Goal: Task Accomplishment & Management: Complete application form

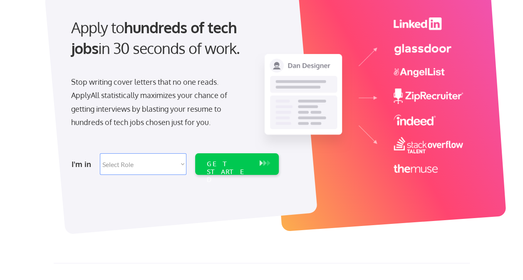
scroll to position [83, 0]
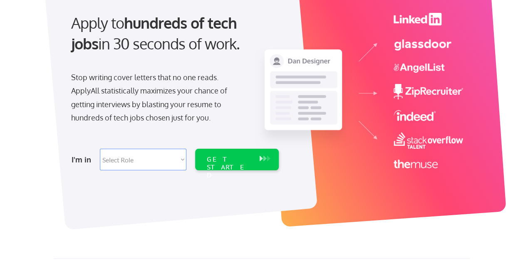
click at [165, 163] on select "Select Role Software Engineering Product Management Customer Success Sales UI/U…" at bounding box center [143, 160] width 87 height 22
select select ""sales0""
click at [100, 149] on select "Select Role Software Engineering Product Management Customer Success Sales UI/U…" at bounding box center [143, 160] width 87 height 22
select select ""sales0""
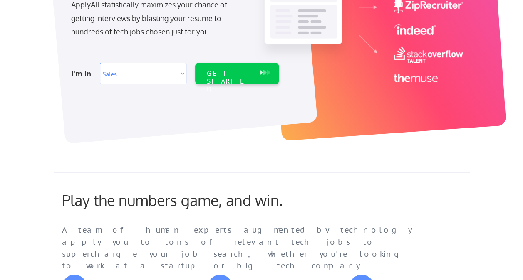
scroll to position [0, 0]
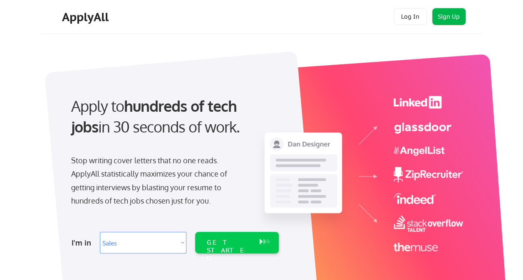
click at [444, 20] on button "Sign Up" at bounding box center [448, 16] width 33 height 17
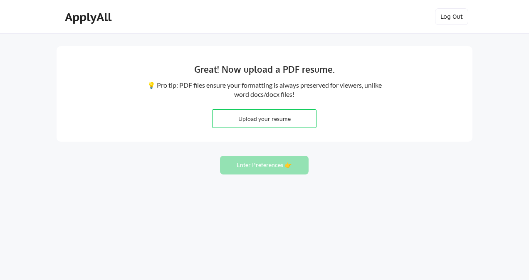
click at [290, 121] on input "file" at bounding box center [265, 119] width 104 height 18
type input "C:\fakepath\Fahim Alam - Resume.docx"
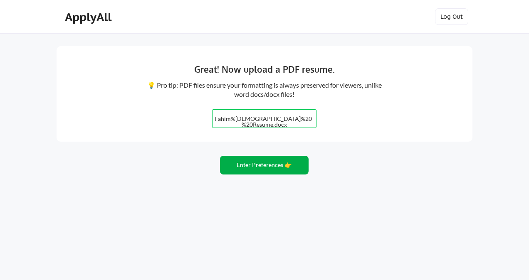
click at [280, 168] on button "Enter Preferences 👉" at bounding box center [264, 165] width 89 height 19
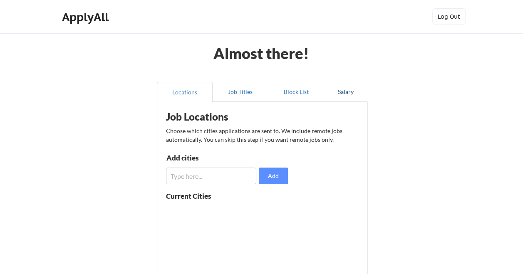
click at [354, 94] on button "Salary" at bounding box center [346, 92] width 44 height 20
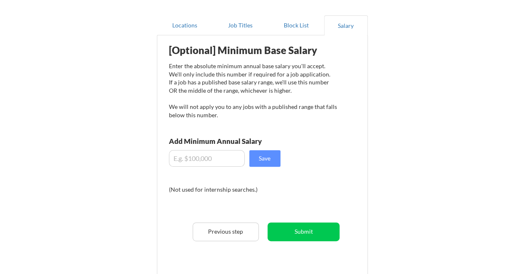
scroll to position [83, 0]
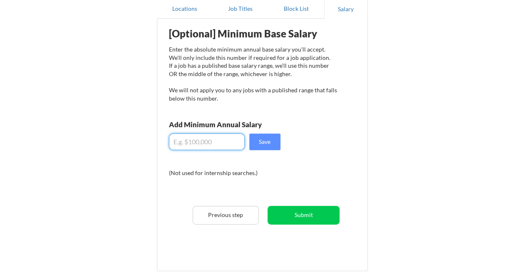
click at [208, 145] on input "input" at bounding box center [207, 142] width 76 height 17
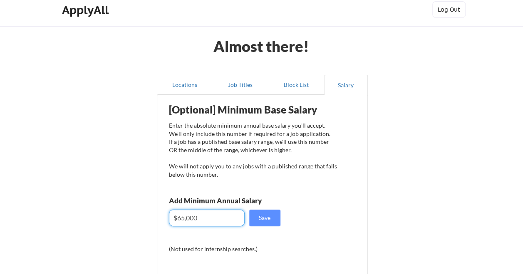
scroll to position [0, 0]
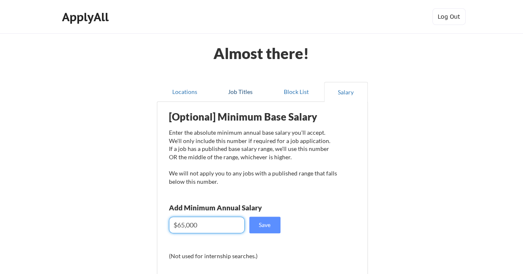
type input "$65,000"
click at [245, 94] on button "Job Titles" at bounding box center [241, 92] width 56 height 20
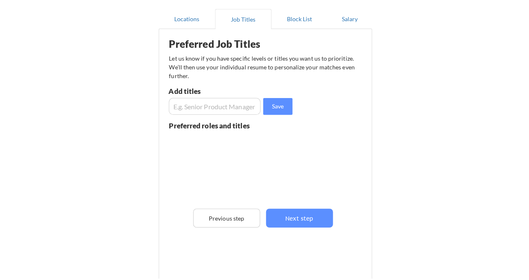
scroll to position [83, 0]
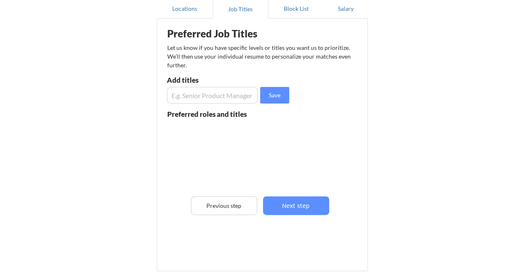
click at [236, 93] on input "input" at bounding box center [212, 95] width 91 height 17
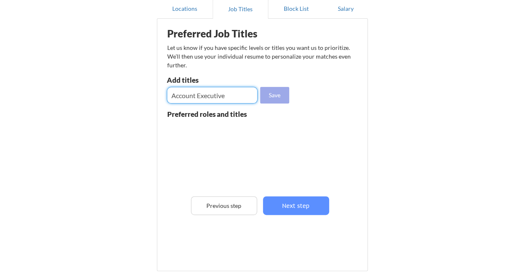
type input "Account Executive"
click at [274, 93] on button "Save" at bounding box center [274, 95] width 29 height 17
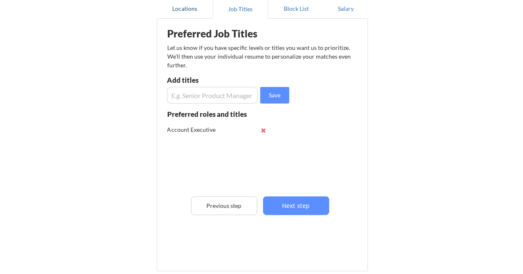
click at [201, 14] on button "Locations" at bounding box center [185, 9] width 56 height 20
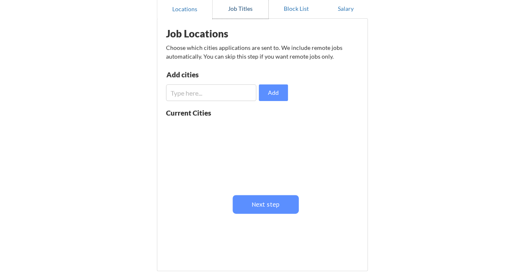
click at [254, 13] on button "Job Titles" at bounding box center [241, 9] width 56 height 20
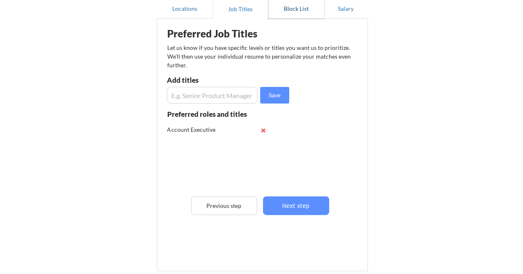
click at [284, 13] on button "Block List" at bounding box center [296, 9] width 56 height 20
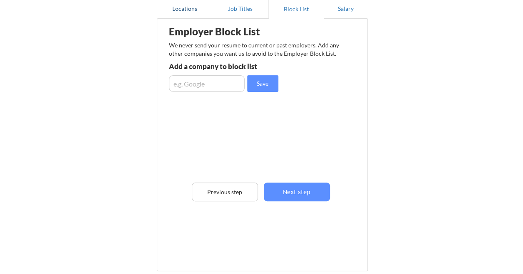
click at [196, 9] on button "Locations" at bounding box center [185, 9] width 56 height 20
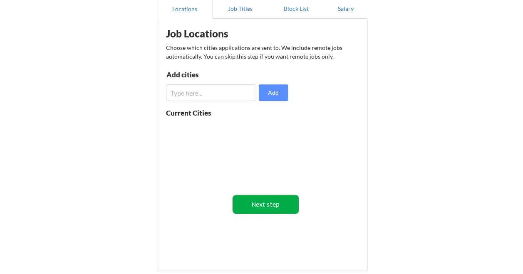
click at [292, 196] on button "Next step" at bounding box center [266, 204] width 66 height 19
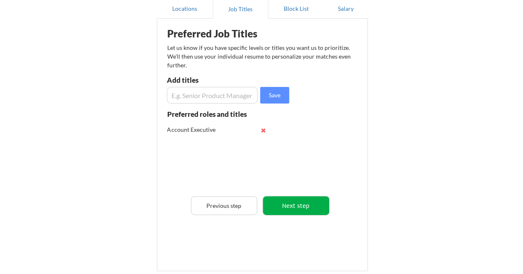
click at [302, 196] on button "Next step" at bounding box center [296, 205] width 66 height 19
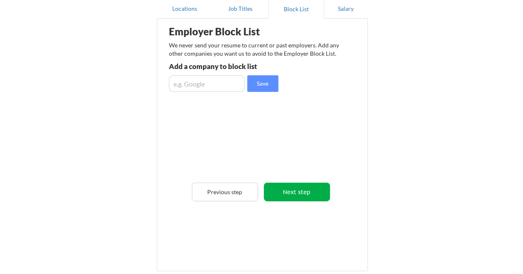
click at [303, 195] on button "Next step" at bounding box center [297, 192] width 66 height 19
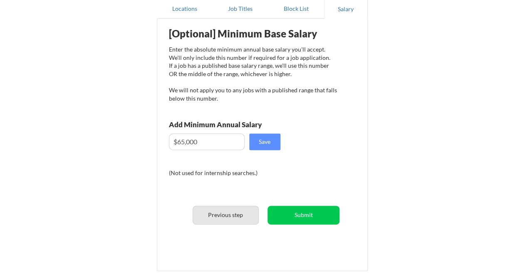
click at [239, 217] on button "Previous step" at bounding box center [226, 215] width 66 height 19
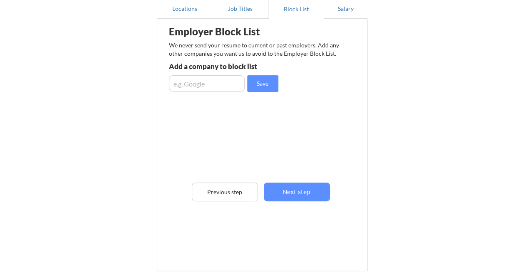
click at [216, 82] on input "input" at bounding box center [207, 83] width 76 height 17
type input "Nuvem"
click at [251, 85] on button "Save" at bounding box center [262, 83] width 31 height 17
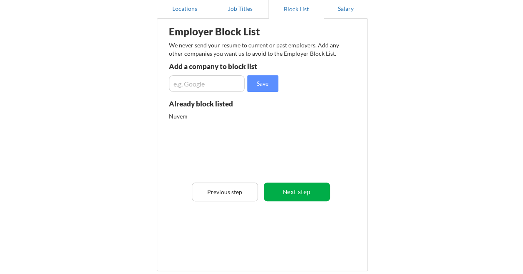
click at [312, 198] on button "Next step" at bounding box center [297, 192] width 66 height 19
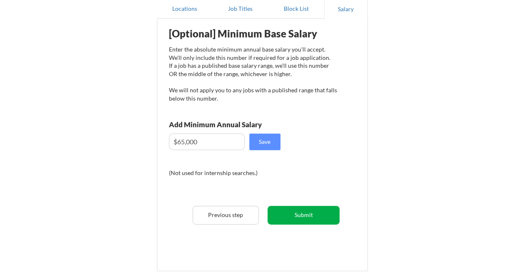
click at [314, 211] on button "Submit" at bounding box center [304, 215] width 72 height 19
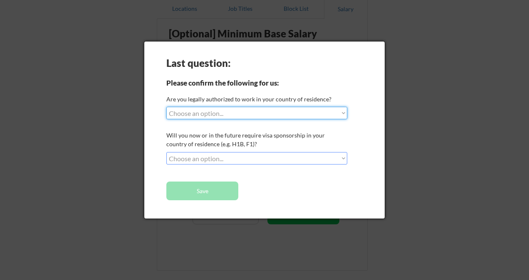
click at [313, 118] on select "Choose an option... Yes, I am a US Citizen Yes, I am a Canadian Citizen Yes, I …" at bounding box center [256, 113] width 181 height 12
select select ""yes__i_am_a_us_citizen""
click at [166, 107] on select "Choose an option... Yes, I am a US Citizen Yes, I am a Canadian Citizen Yes, I …" at bounding box center [256, 113] width 181 height 12
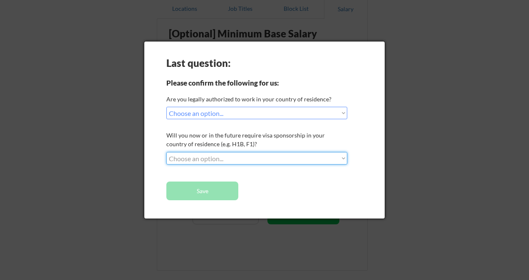
click at [278, 161] on select "Choose an option... No, I will not need sponsorship Yes, I will need sponsorship" at bounding box center [256, 158] width 181 height 12
select select ""no__i_will_not_need_sponsorship""
click at [166, 152] on select "Choose an option... No, I will not need sponsorship Yes, I will need sponsorship" at bounding box center [256, 158] width 181 height 12
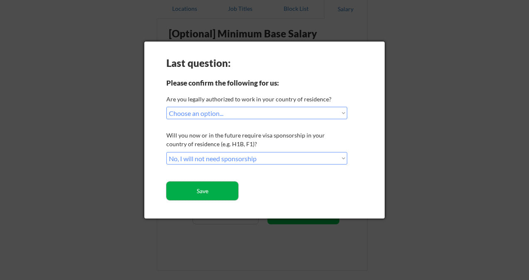
click at [227, 194] on button "Save" at bounding box center [202, 191] width 72 height 19
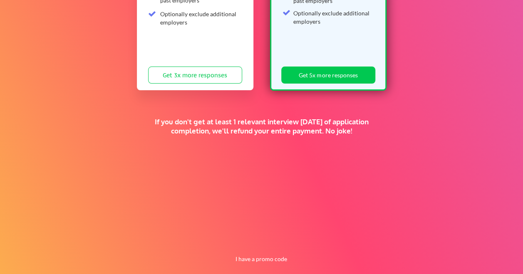
scroll to position [214, 0]
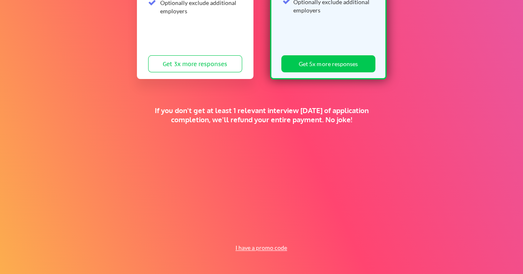
click at [282, 250] on button "I have a promo code" at bounding box center [260, 248] width 61 height 10
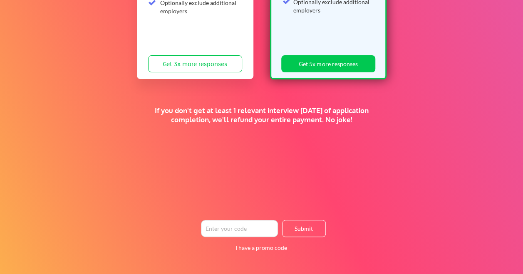
click at [259, 234] on input "input" at bounding box center [239, 228] width 77 height 17
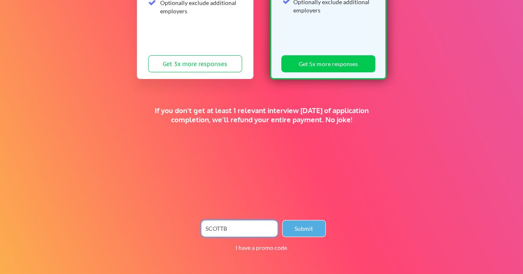
type input "SCOTTB"
click at [298, 228] on button "Submit" at bounding box center [304, 228] width 44 height 17
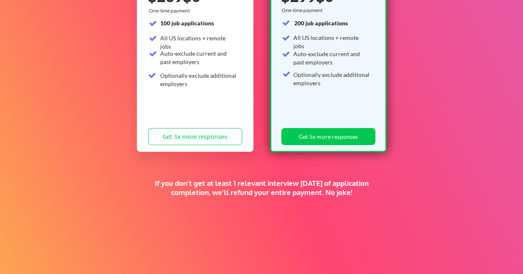
scroll to position [58, 0]
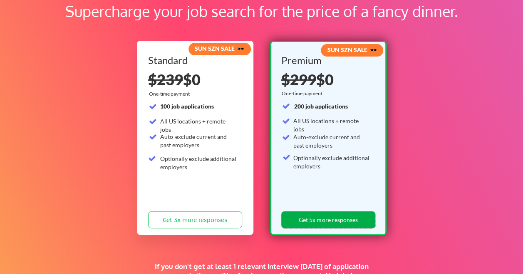
click at [332, 218] on button "Get 5x more responses" at bounding box center [328, 219] width 94 height 17
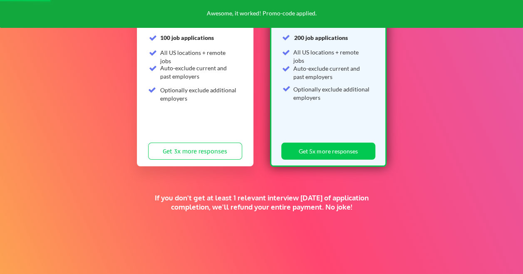
scroll to position [141, 0]
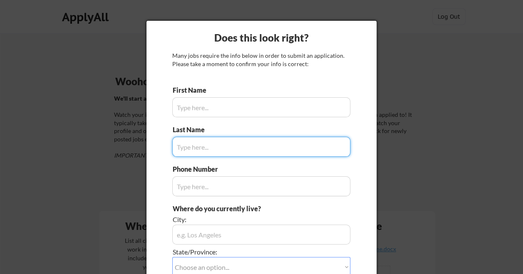
click at [301, 113] on input "input" at bounding box center [261, 107] width 178 height 20
type input "Alam"
type input "214 235 9466"
type input "Irving, TX 75038"
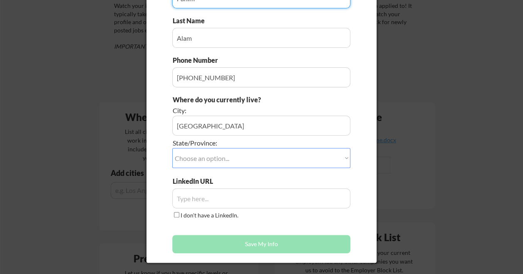
scroll to position [166, 0]
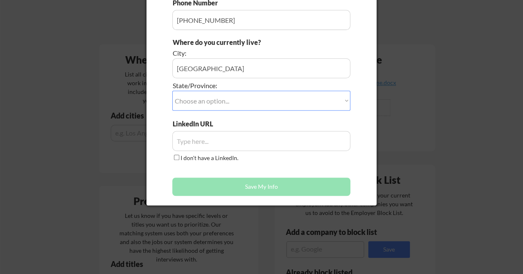
type input "Fahim"
click at [245, 102] on select "Choose an option... Other/Not Applicable Alabama Alaska Alberta Arizona Arkansa…" at bounding box center [261, 101] width 178 height 20
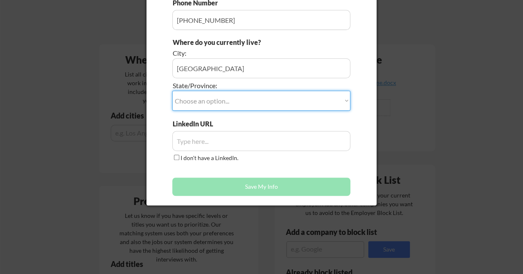
select select ""Texas""
click at [172, 91] on select "Choose an option... Other/Not Applicable Alabama Alaska Alberta Arizona Arkansa…" at bounding box center [261, 101] width 178 height 20
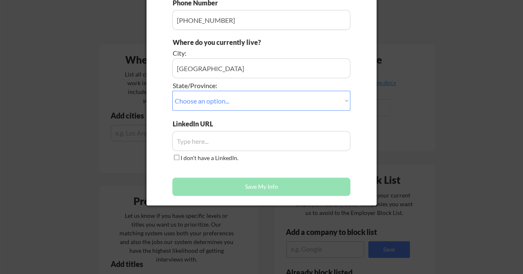
click at [227, 73] on input "input" at bounding box center [261, 68] width 178 height 20
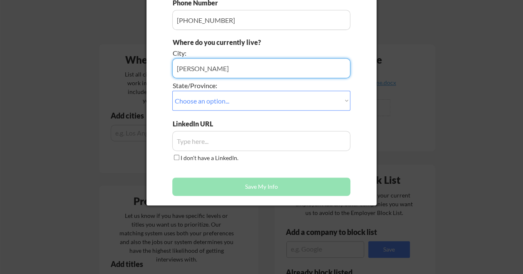
type input "Irving"
click at [229, 146] on input "input" at bounding box center [261, 141] width 178 height 20
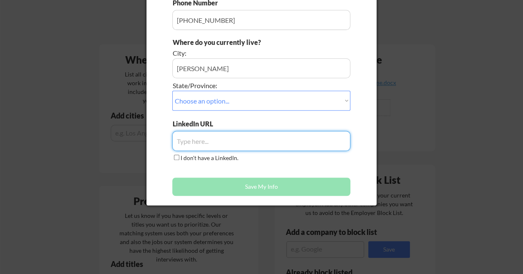
paste input "https://www.linkedin.com/in/fahim-alam810/"
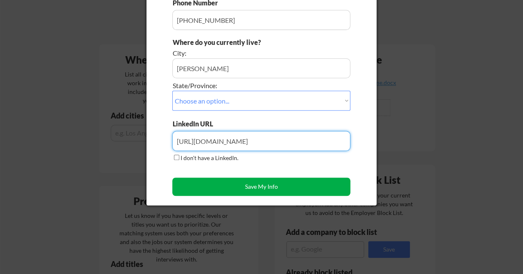
type input "https://www.linkedin.com/in/fahim-alam810/"
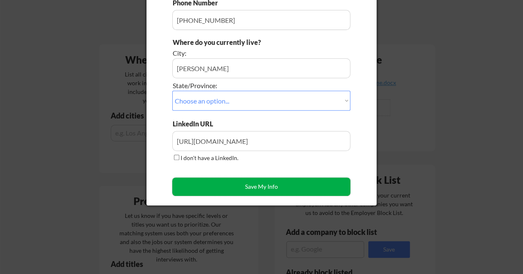
click at [322, 185] on button "Save My Info" at bounding box center [261, 187] width 178 height 18
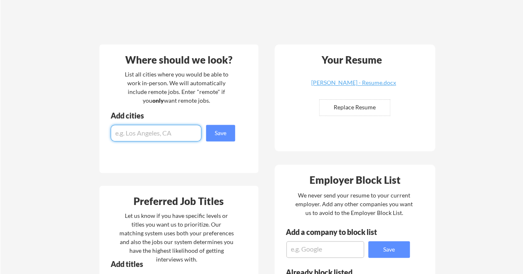
click at [167, 131] on input "input" at bounding box center [156, 133] width 91 height 17
type input "remote"
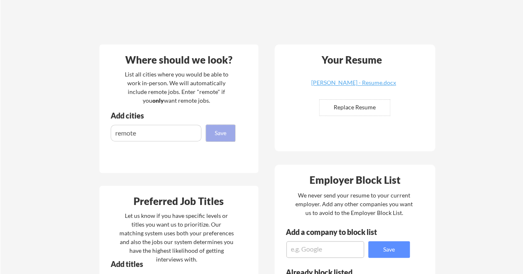
click at [216, 132] on button "Save" at bounding box center [220, 133] width 29 height 17
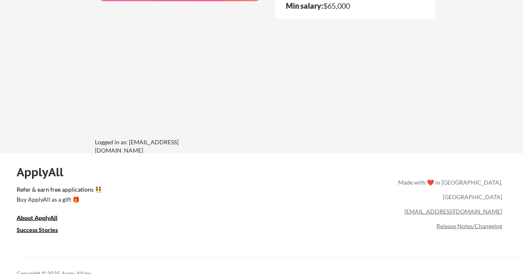
scroll to position [650, 0]
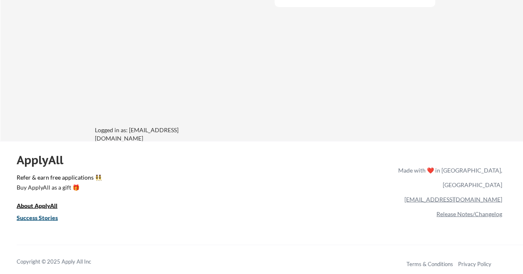
click at [48, 218] on u "Success Stories" at bounding box center [37, 217] width 41 height 7
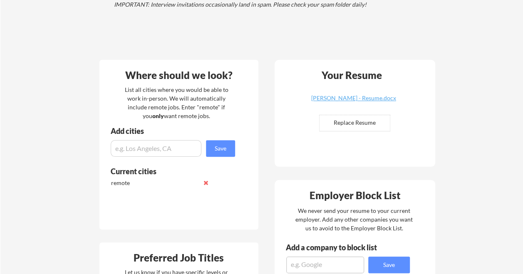
scroll to position [68, 0]
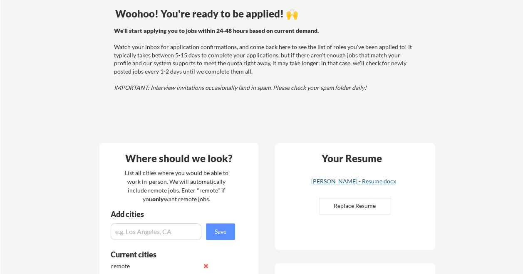
click at [334, 186] on link "[PERSON_NAME] - Resume.docx" at bounding box center [353, 184] width 99 height 13
